Goal: Task Accomplishment & Management: Complete application form

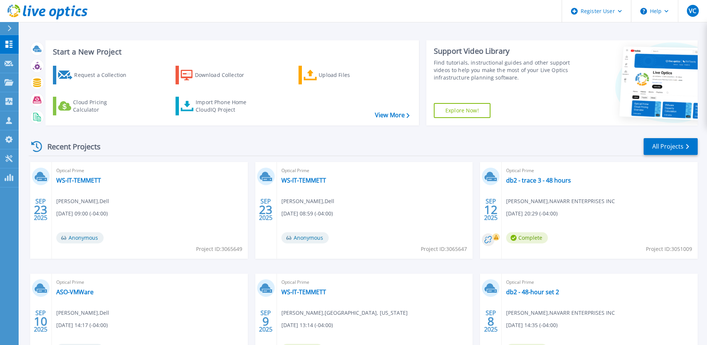
click at [99, 87] on div "Request a Collection Download Collector Upload Files Cloud Pricing Calculator I…" at bounding box center [231, 91] width 368 height 62
click at [99, 78] on div "Request a Collection" at bounding box center [104, 74] width 60 height 15
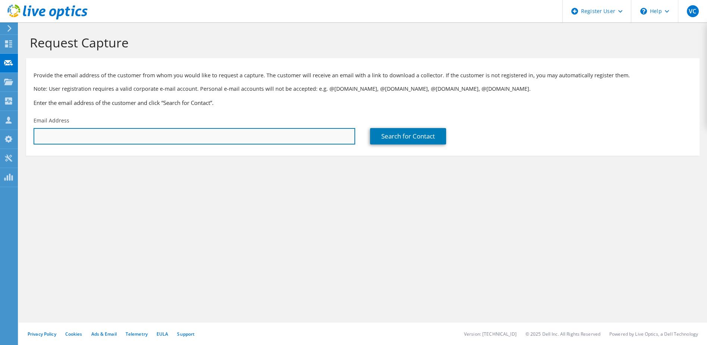
click at [178, 136] on input "text" at bounding box center [195, 136] width 322 height 16
paste input "bmufson@gafoods.com"
type input "bmufson@gafoods.com"
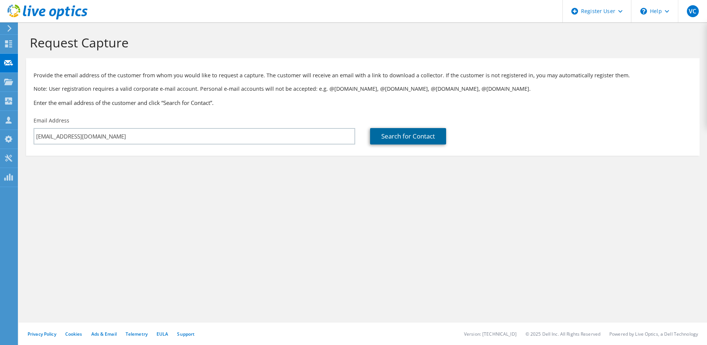
click at [431, 128] on link "Search for Contact" at bounding box center [408, 136] width 76 height 16
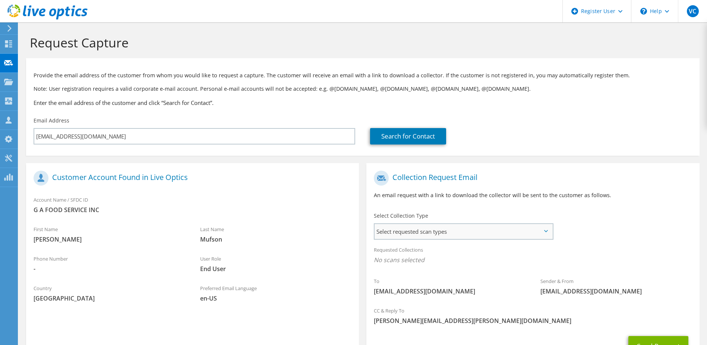
click at [450, 229] on span "Select requested scan types" at bounding box center [464, 231] width 178 height 15
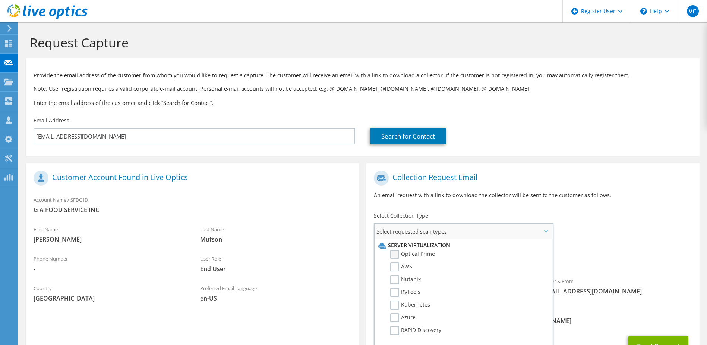
click at [396, 254] on label "Optical Prime" at bounding box center [412, 253] width 45 height 9
click at [0, 0] on input "Optical Prime" at bounding box center [0, 0] width 0 height 0
click at [660, 227] on div "To bmufson@gafoods.com Sender & From liveoptics@liveoptics.com" at bounding box center [533, 236] width 333 height 138
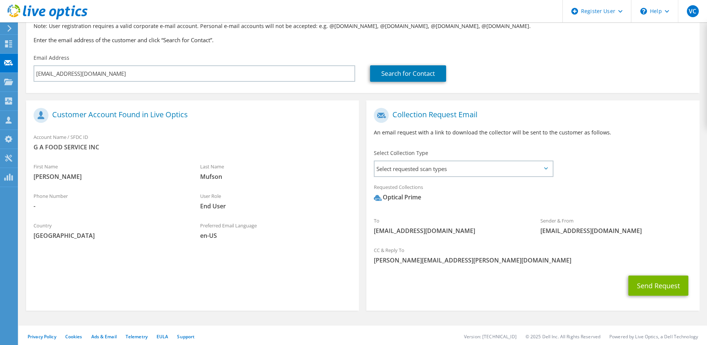
scroll to position [66, 0]
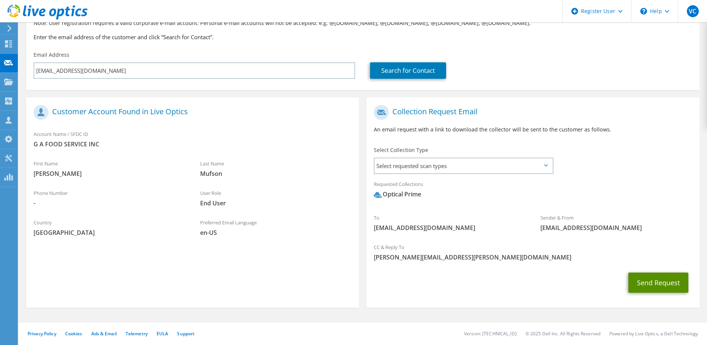
click at [649, 277] on button "Send Request" at bounding box center [659, 282] width 60 height 20
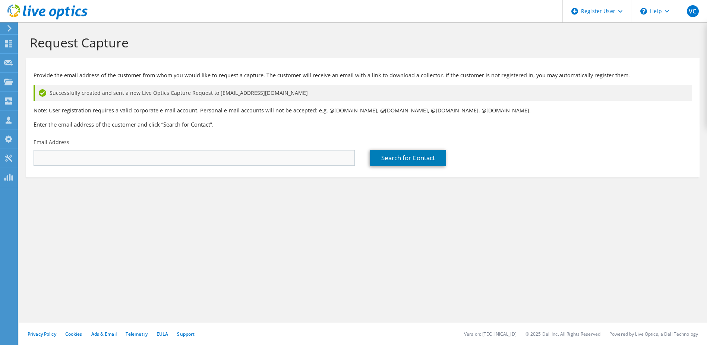
drag, startPoint x: 136, startPoint y: 149, endPoint x: 136, endPoint y: 155, distance: 5.6
click at [136, 149] on div "Email Address" at bounding box center [194, 152] width 337 height 35
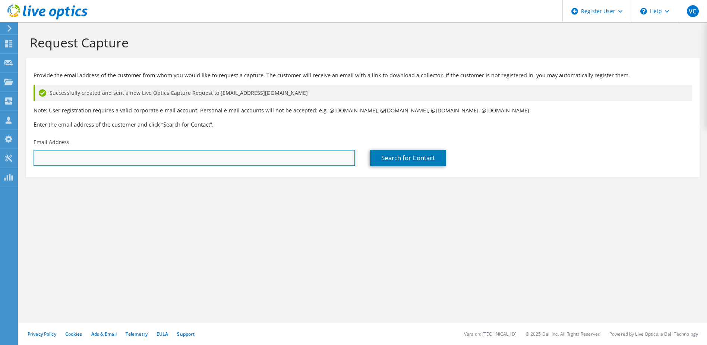
click at [136, 155] on input "text" at bounding box center [195, 158] width 322 height 16
